Goal: Transaction & Acquisition: Subscribe to service/newsletter

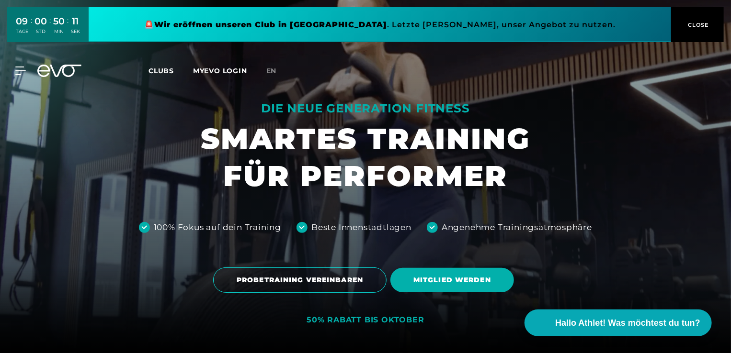
click at [690, 24] on span "CLOSE" at bounding box center [697, 25] width 23 height 9
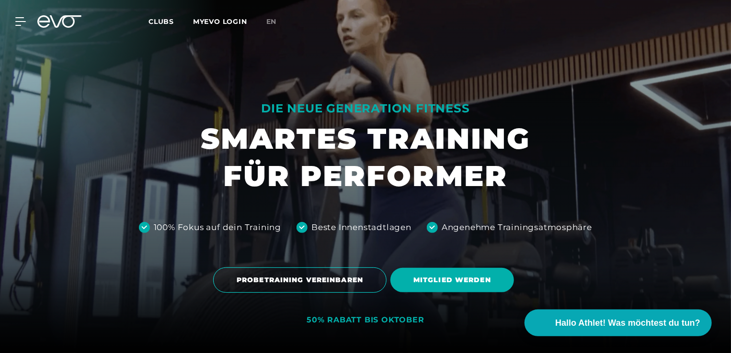
click at [163, 23] on span "Clubs" at bounding box center [160, 21] width 25 height 9
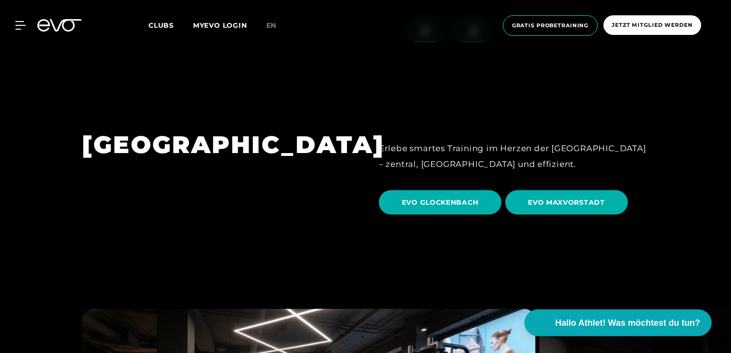
scroll to position [2535, 0]
click at [548, 198] on span "EVO MAXVORSTADT" at bounding box center [566, 203] width 77 height 10
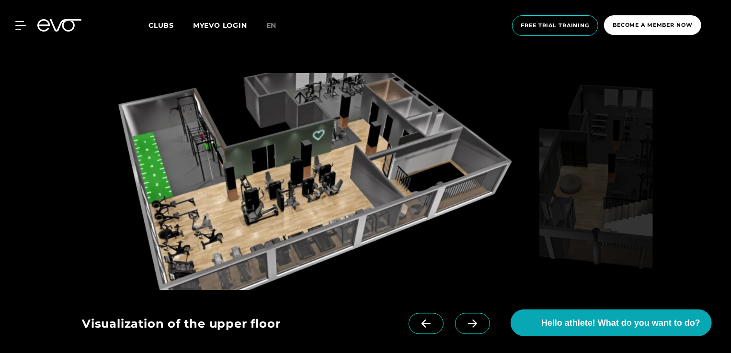
scroll to position [837, 0]
click at [464, 321] on icon at bounding box center [472, 324] width 17 height 9
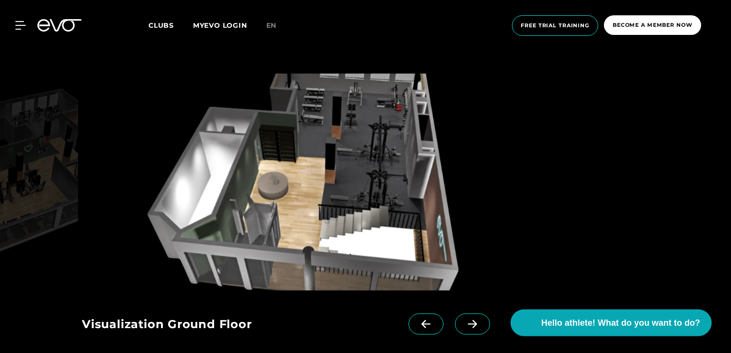
click at [464, 323] on icon at bounding box center [472, 324] width 17 height 9
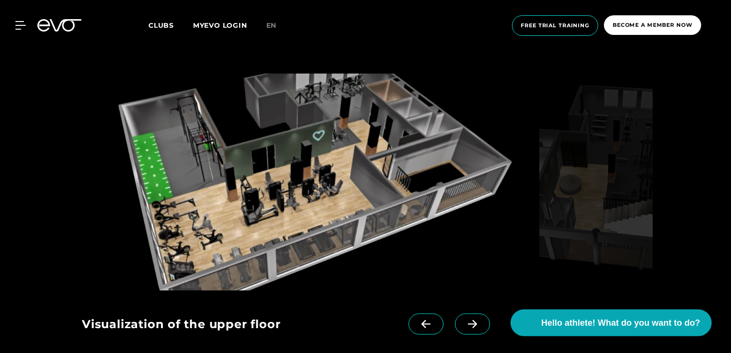
click at [464, 323] on icon at bounding box center [472, 324] width 17 height 9
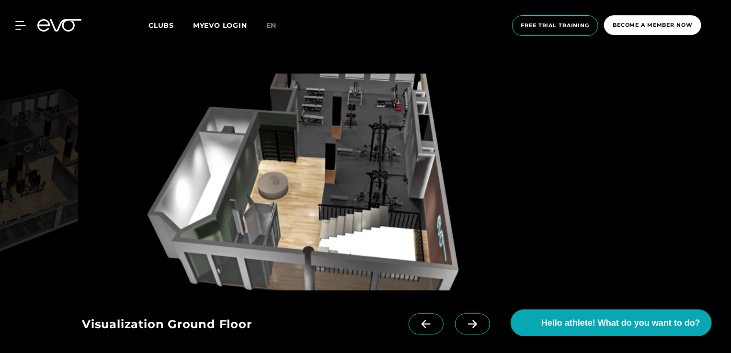
click at [464, 323] on icon at bounding box center [472, 324] width 17 height 9
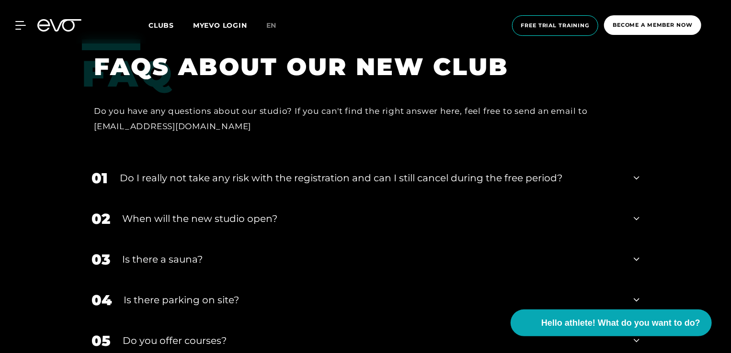
scroll to position [1851, 0]
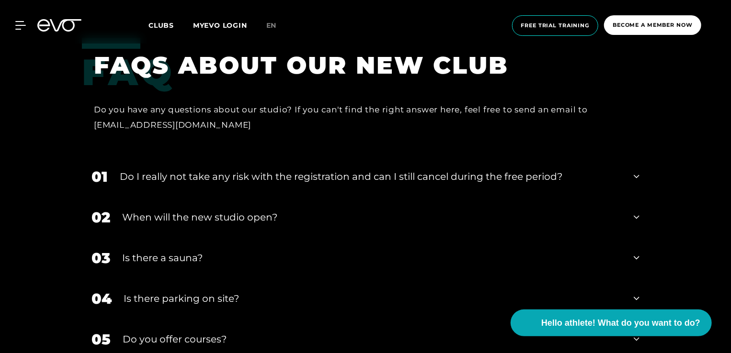
click at [247, 170] on div "Do I really not take any risk with the registration and can I still cancel duri…" at bounding box center [371, 177] width 502 height 14
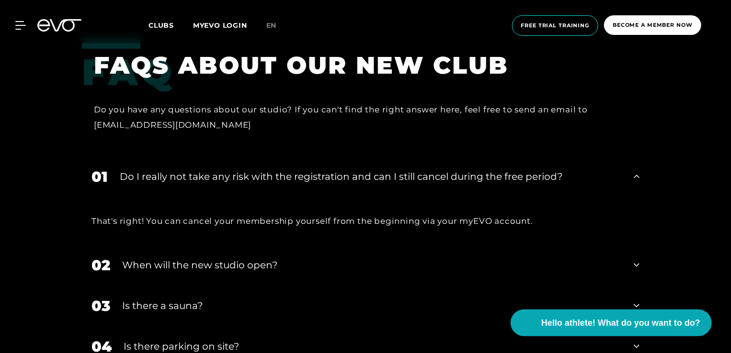
click at [289, 258] on div "When will the new studio open?" at bounding box center [372, 265] width 500 height 14
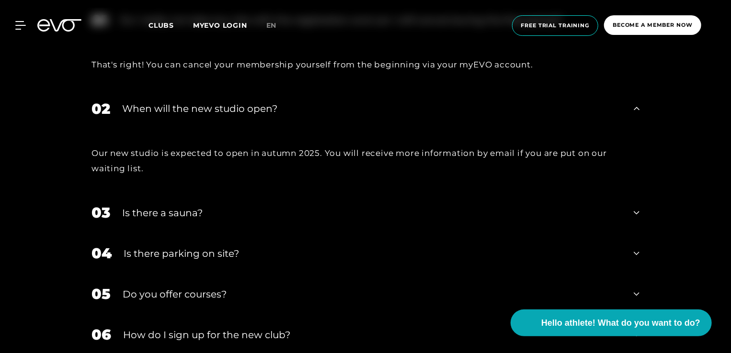
scroll to position [2014, 0]
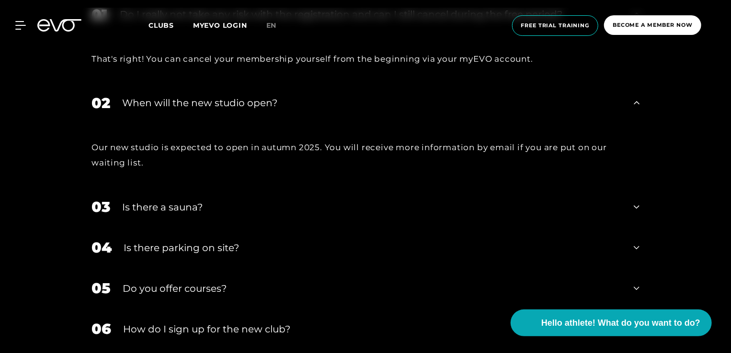
click at [213, 206] on div "03 Is there a sauna?" at bounding box center [365, 207] width 567 height 41
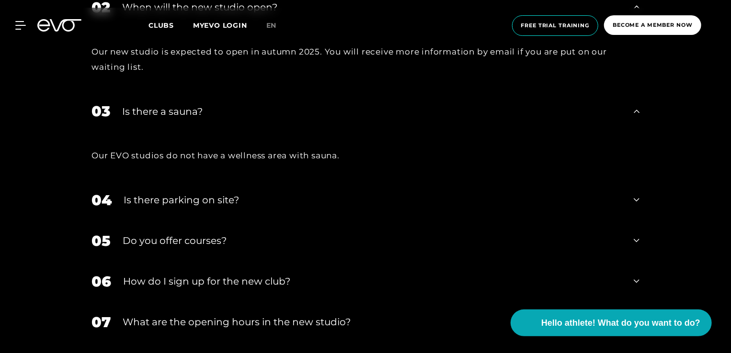
scroll to position [2111, 0]
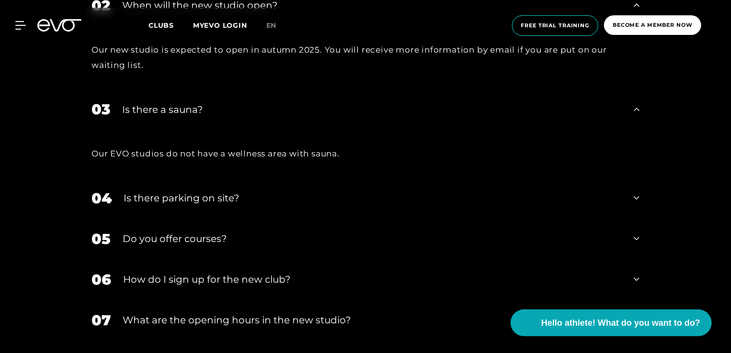
click at [199, 192] on div "Is there parking on site?" at bounding box center [373, 198] width 498 height 14
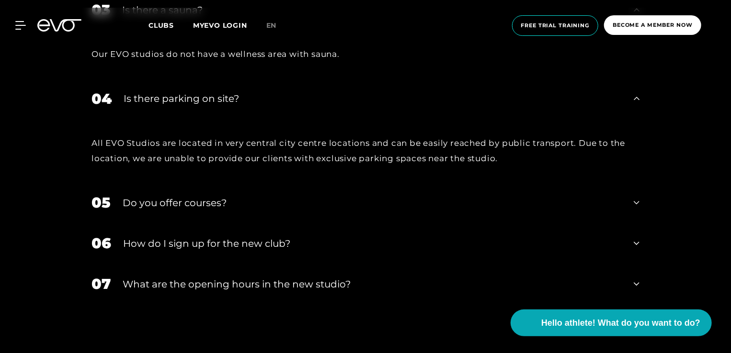
scroll to position [2215, 0]
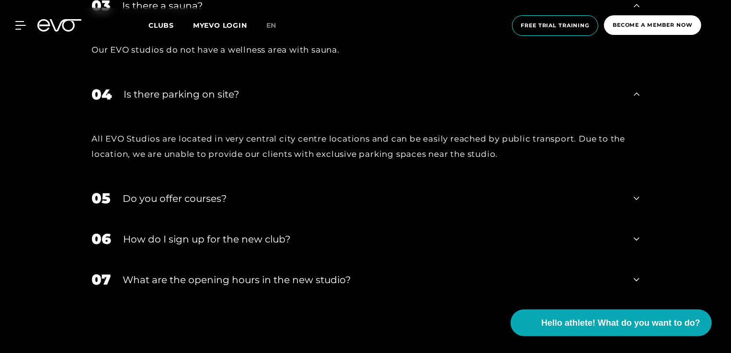
click at [199, 192] on div "Do you offer courses?" at bounding box center [372, 199] width 499 height 14
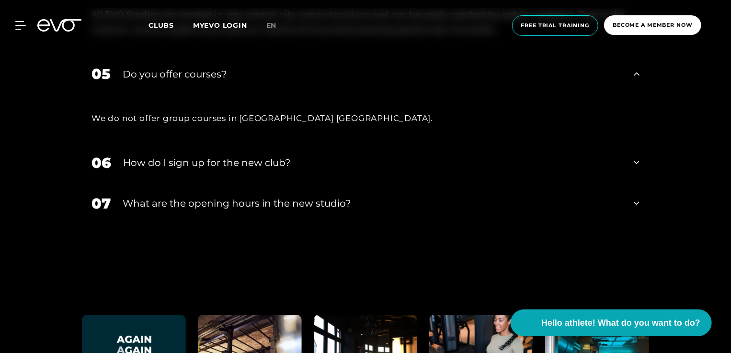
scroll to position [2348, 0]
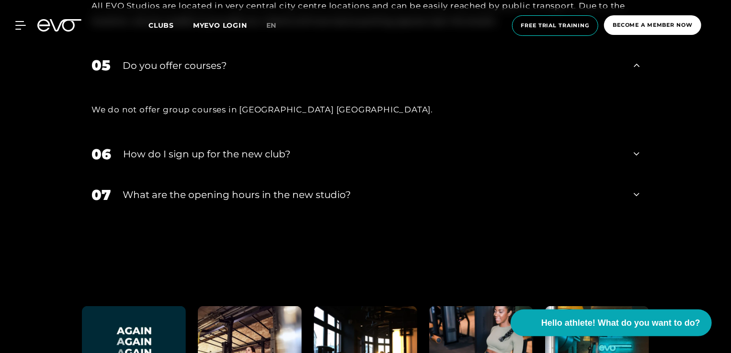
click at [199, 192] on div "07 What are the opening hours in the new studio?" at bounding box center [365, 195] width 567 height 41
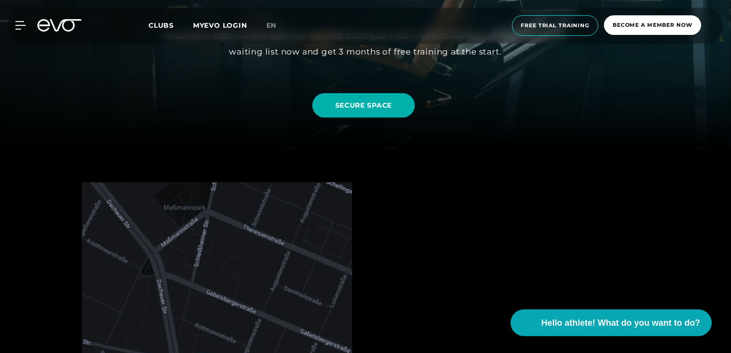
scroll to position [0, 0]
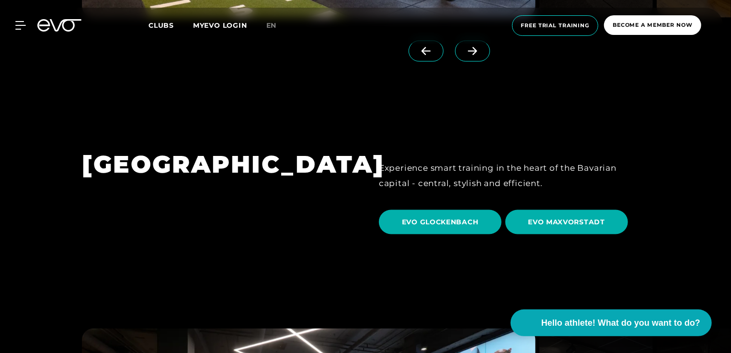
scroll to position [2514, 0]
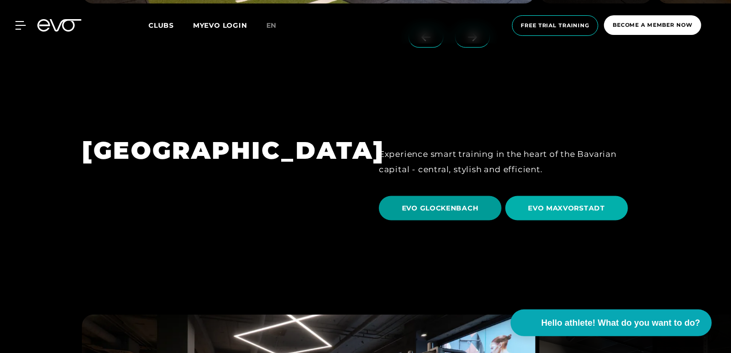
click at [421, 204] on span "EVO GLOCKENBACH" at bounding box center [440, 209] width 77 height 10
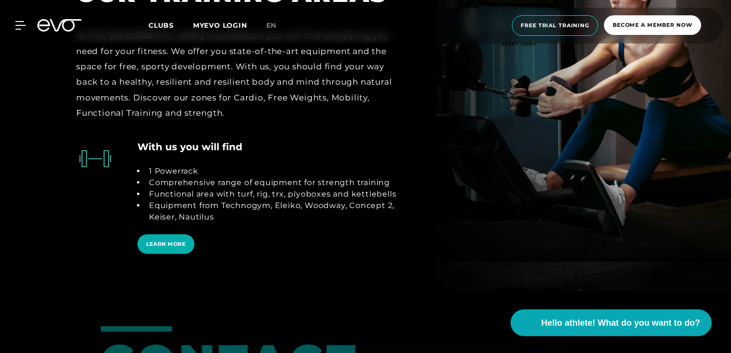
scroll to position [1876, 0]
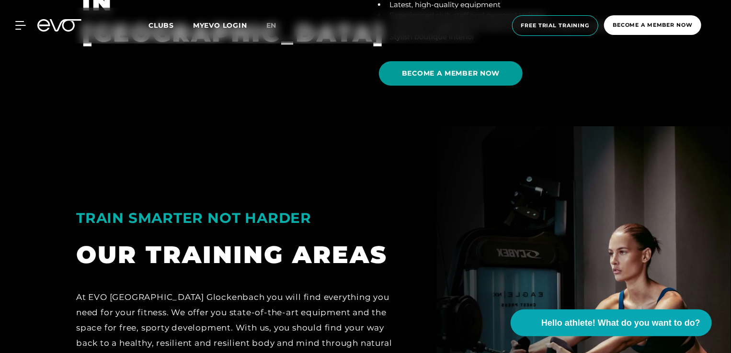
click at [464, 72] on span "BECOME A MEMBER NOW" at bounding box center [451, 73] width 98 height 10
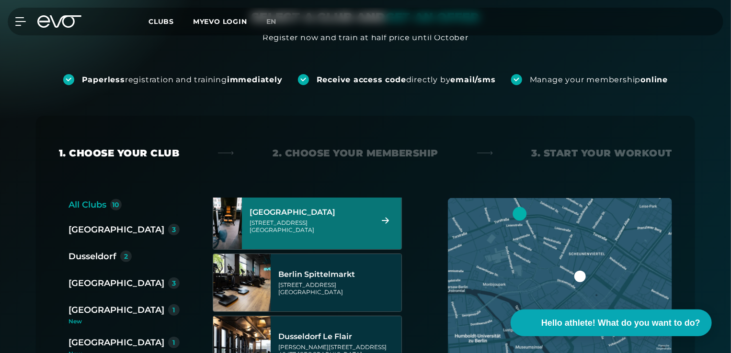
scroll to position [104, 0]
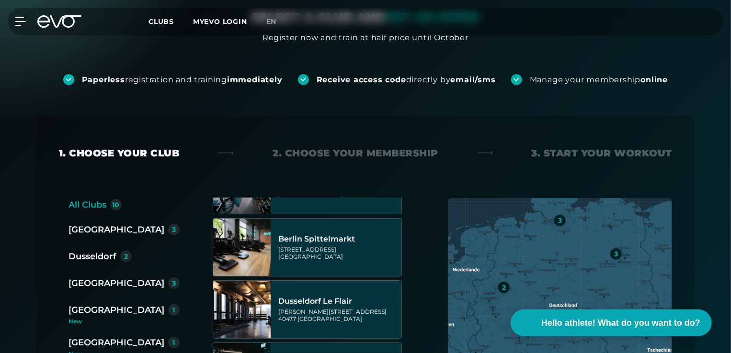
click at [95, 309] on div "[GEOGRAPHIC_DATA]" at bounding box center [116, 310] width 96 height 13
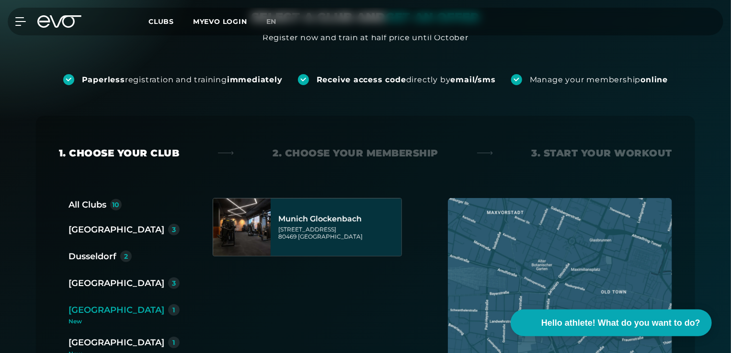
scroll to position [0, 0]
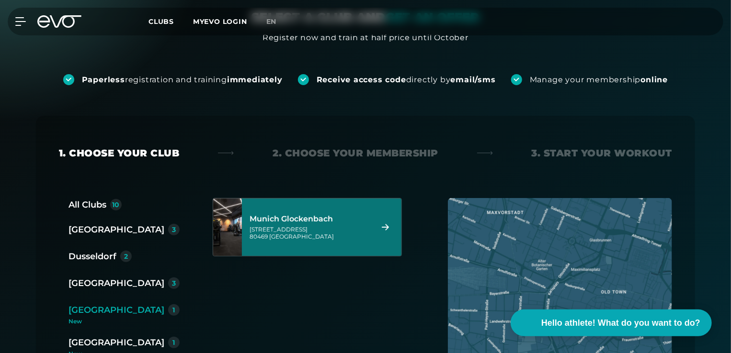
click at [307, 234] on div "Baaderstraße 80 80469 Munich" at bounding box center [310, 233] width 120 height 14
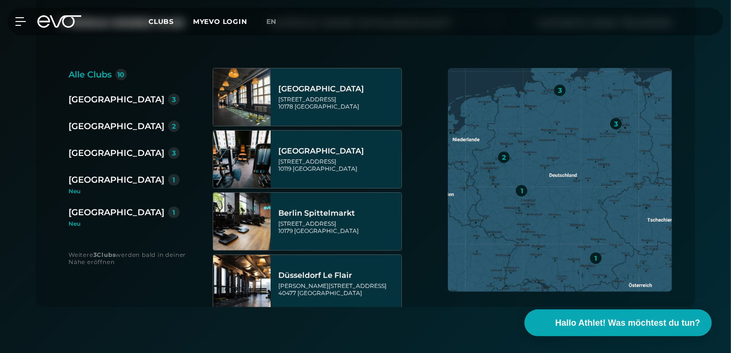
scroll to position [232, 0]
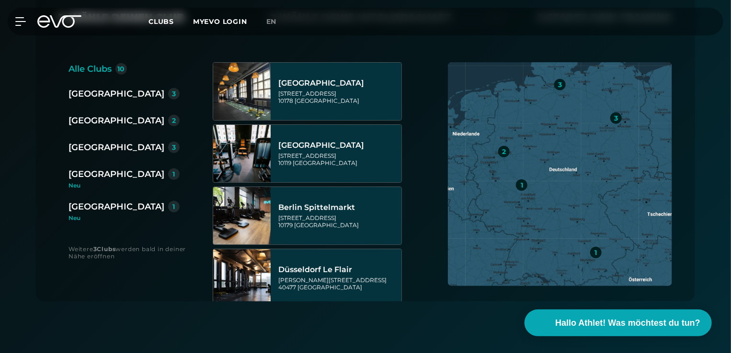
click at [94, 171] on div "[GEOGRAPHIC_DATA]" at bounding box center [116, 174] width 96 height 13
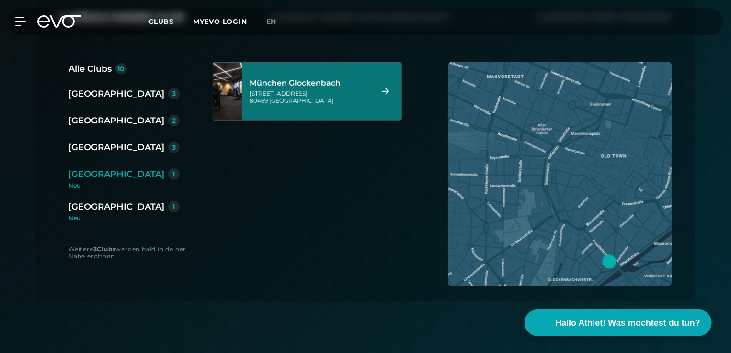
click at [276, 94] on div "[STREET_ADDRESS]" at bounding box center [310, 97] width 120 height 14
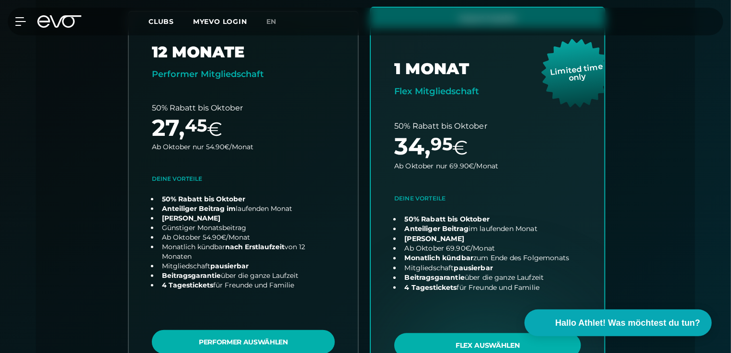
scroll to position [287, 0]
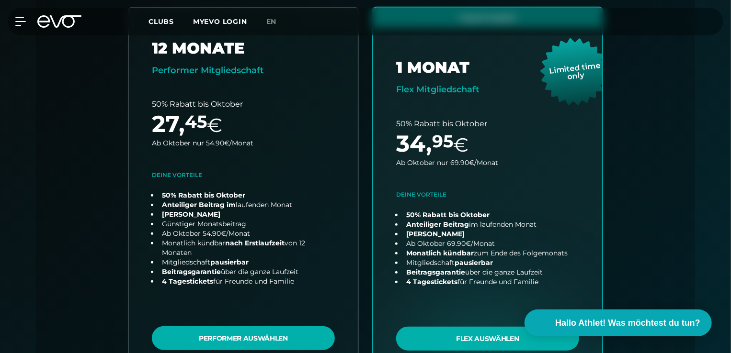
drag, startPoint x: 447, startPoint y: 189, endPoint x: 673, endPoint y: 197, distance: 226.7
click at [673, 197] on div "Back Wähle deinen Club 2. Wähle deine Mitgliedschaft 3. Starte dein Training Al…" at bounding box center [365, 162] width 659 height 477
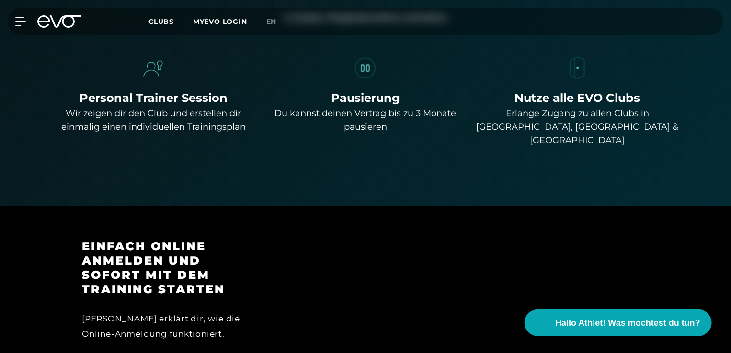
scroll to position [707, 0]
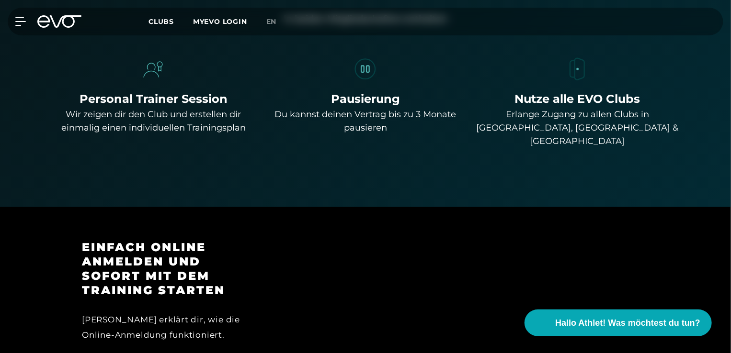
click at [227, 122] on div "Wir zeigen dir den Club und erstellen dir einmalig einen individuellen Training…" at bounding box center [153, 121] width 205 height 27
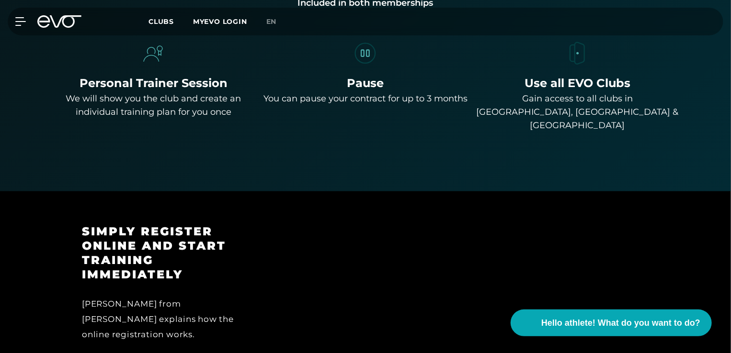
scroll to position [726, 0]
